Goal: Use online tool/utility: Utilize a website feature to perform a specific function

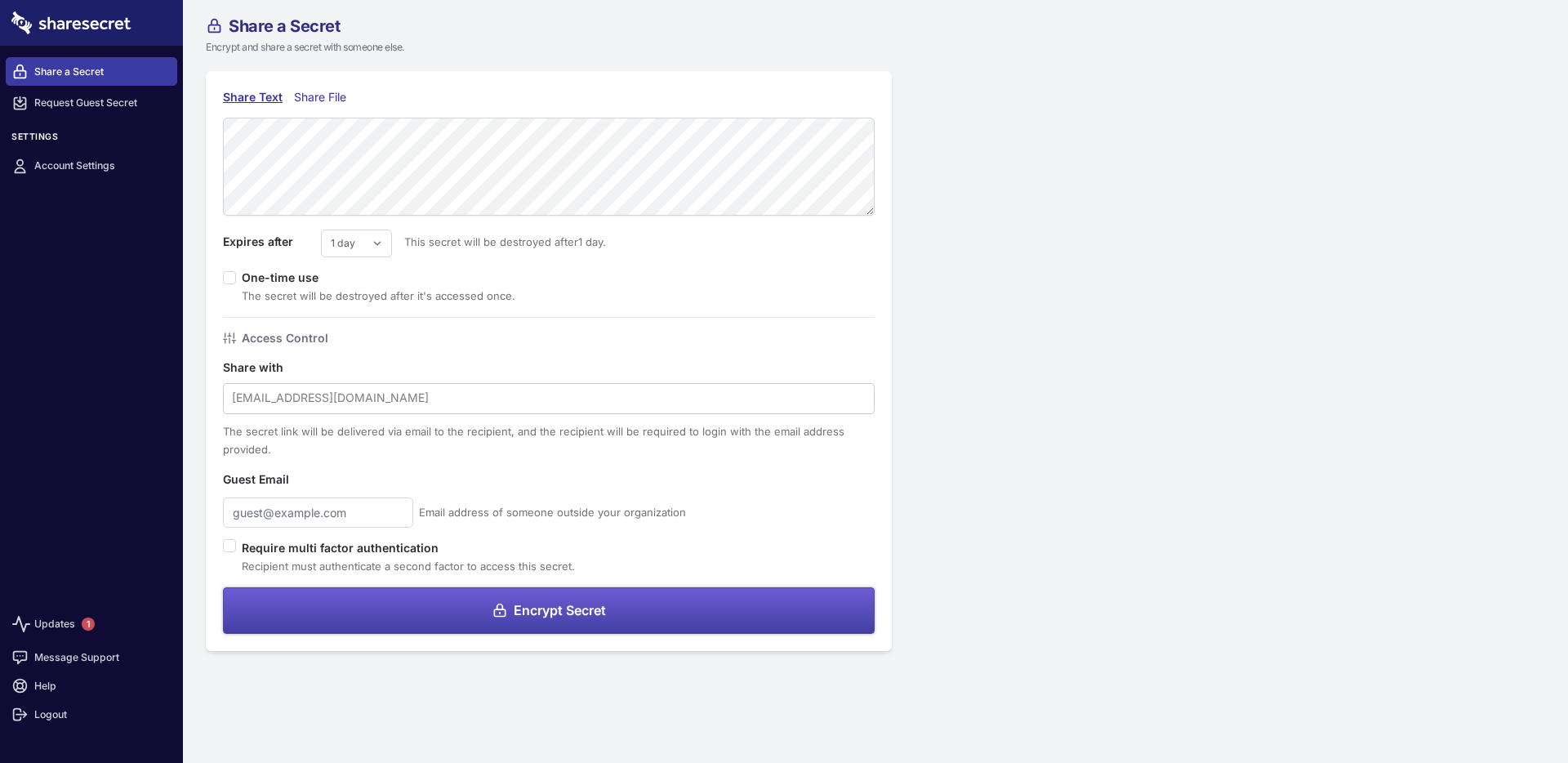
click at [522, 630] on button "Encrypt Secret" at bounding box center [549, 610] width 651 height 47
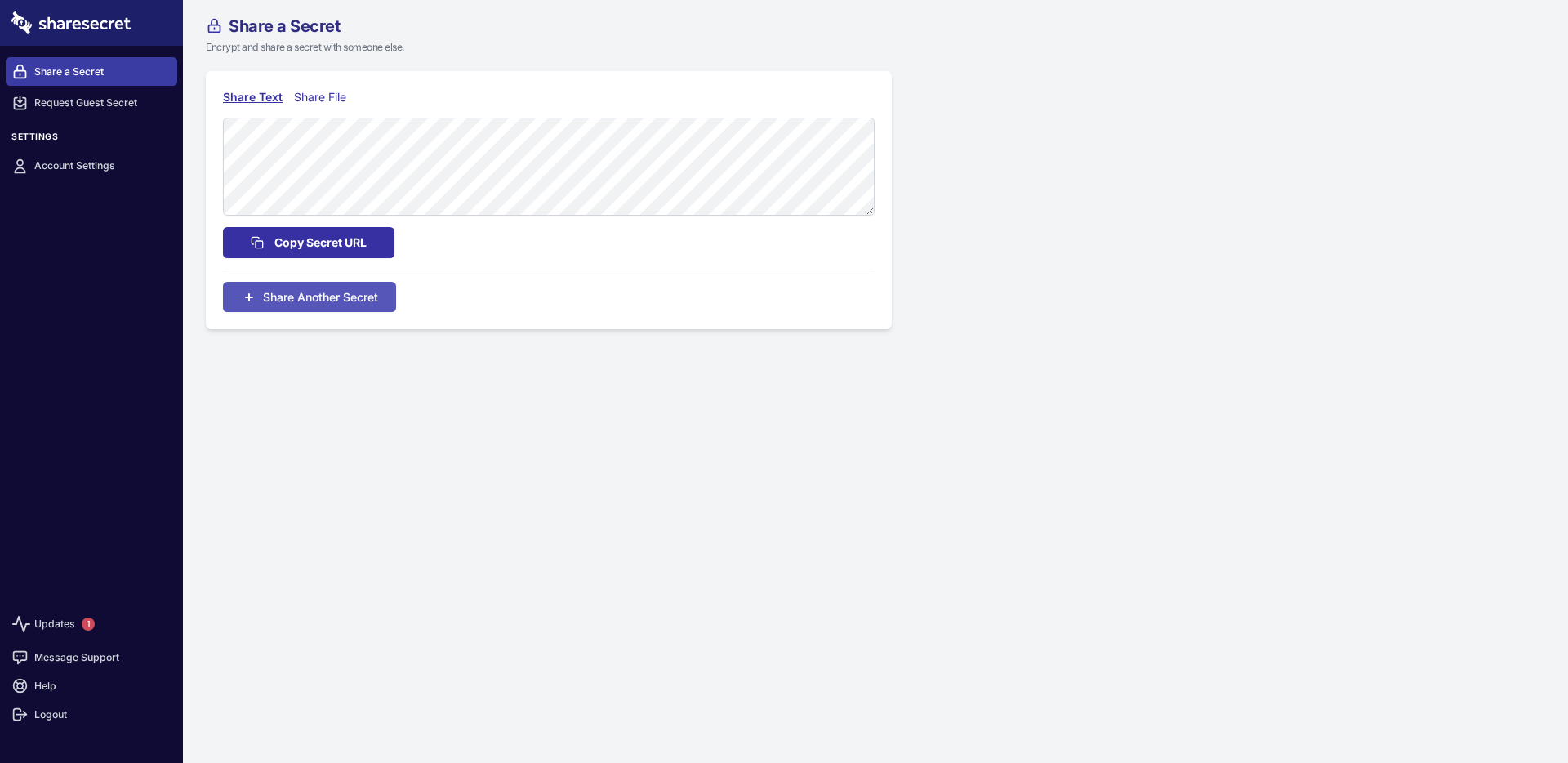
click at [346, 238] on span "Copy Secret URL" at bounding box center [320, 242] width 93 height 18
